Goal: Navigation & Orientation: Find specific page/section

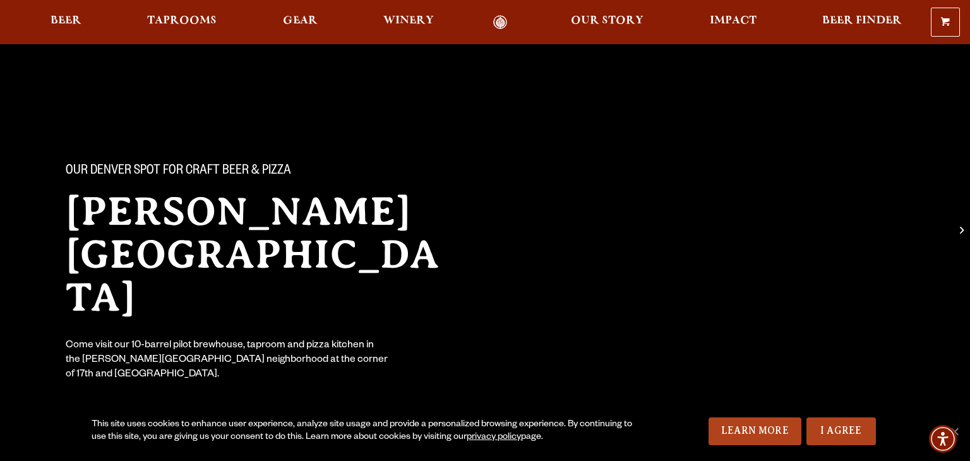
scroll to position [181, 0]
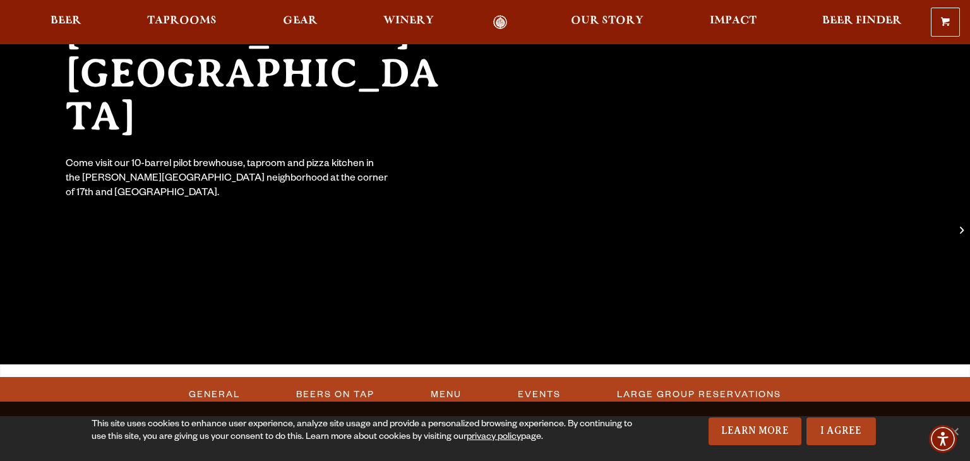
click at [71, 17] on span "Beer" at bounding box center [66, 21] width 31 height 10
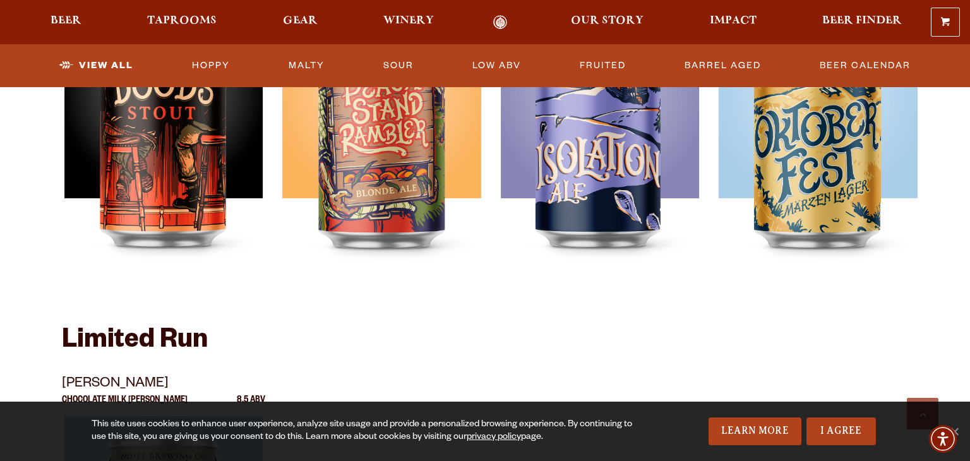
scroll to position [2137, 0]
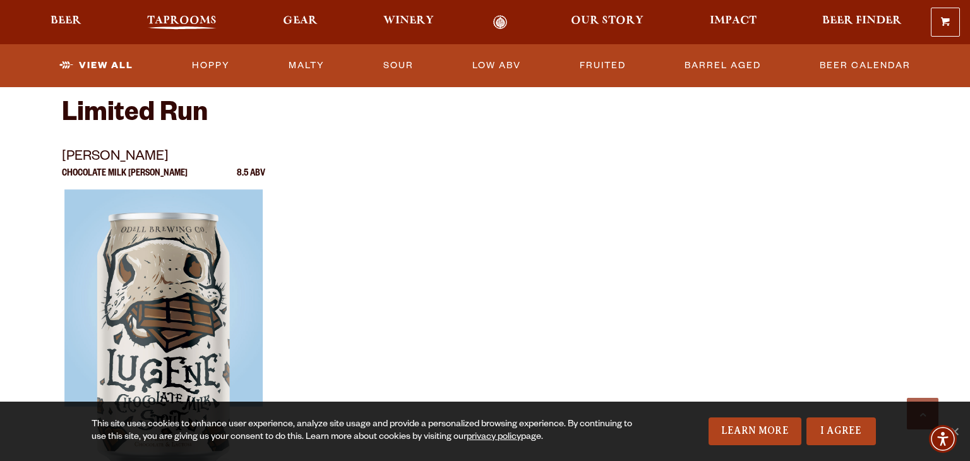
click at [204, 23] on span "Taprooms" at bounding box center [181, 21] width 69 height 10
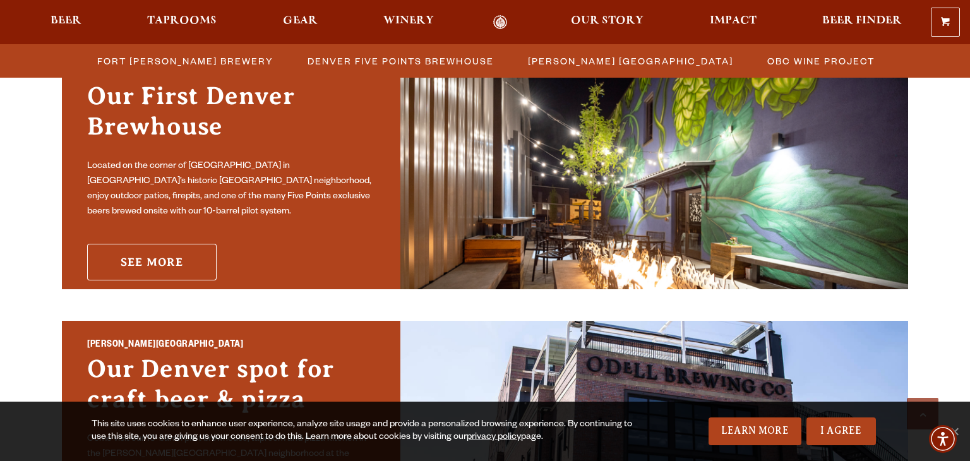
scroll to position [829, 0]
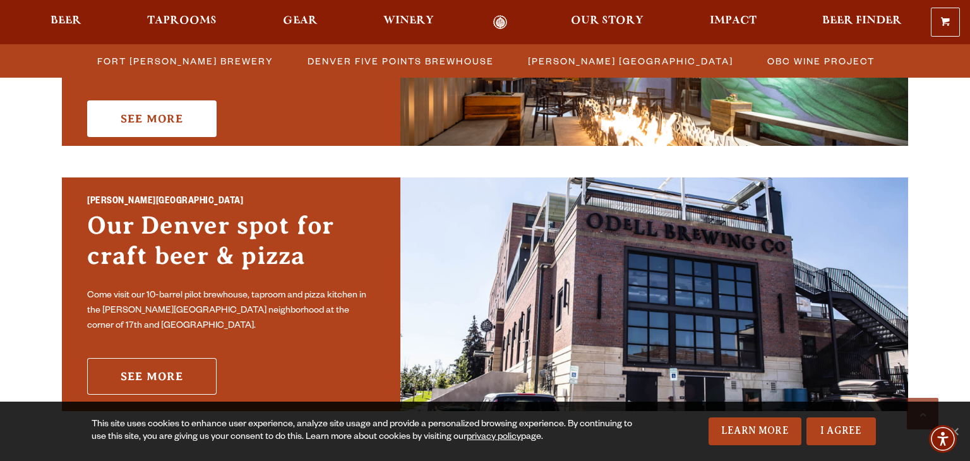
click at [157, 386] on link "See More" at bounding box center [152, 376] width 130 height 37
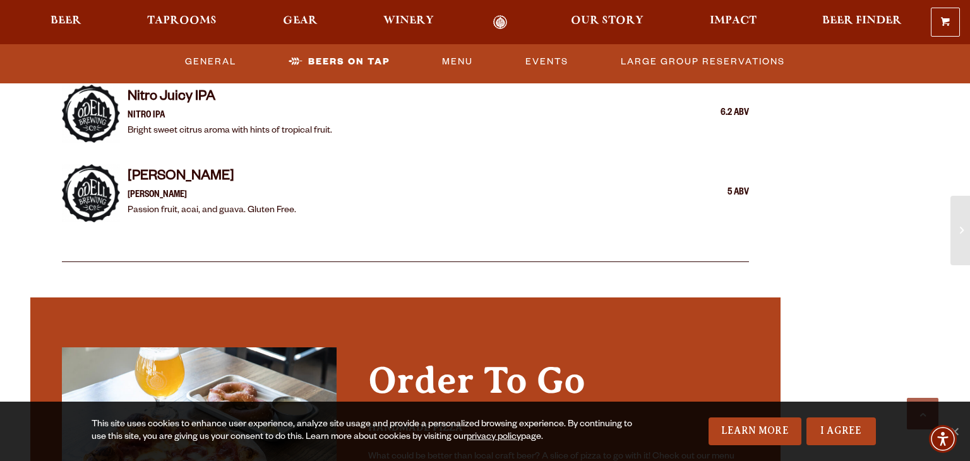
scroll to position [2393, 0]
